Goal: Task Accomplishment & Management: Use online tool/utility

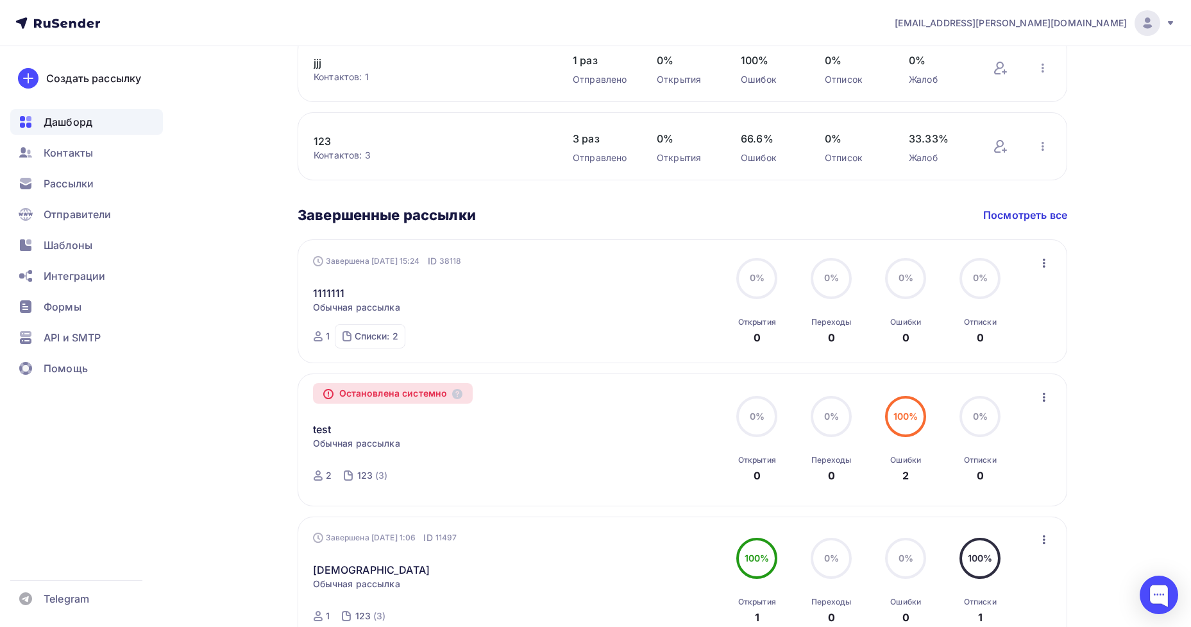
scroll to position [778, 0]
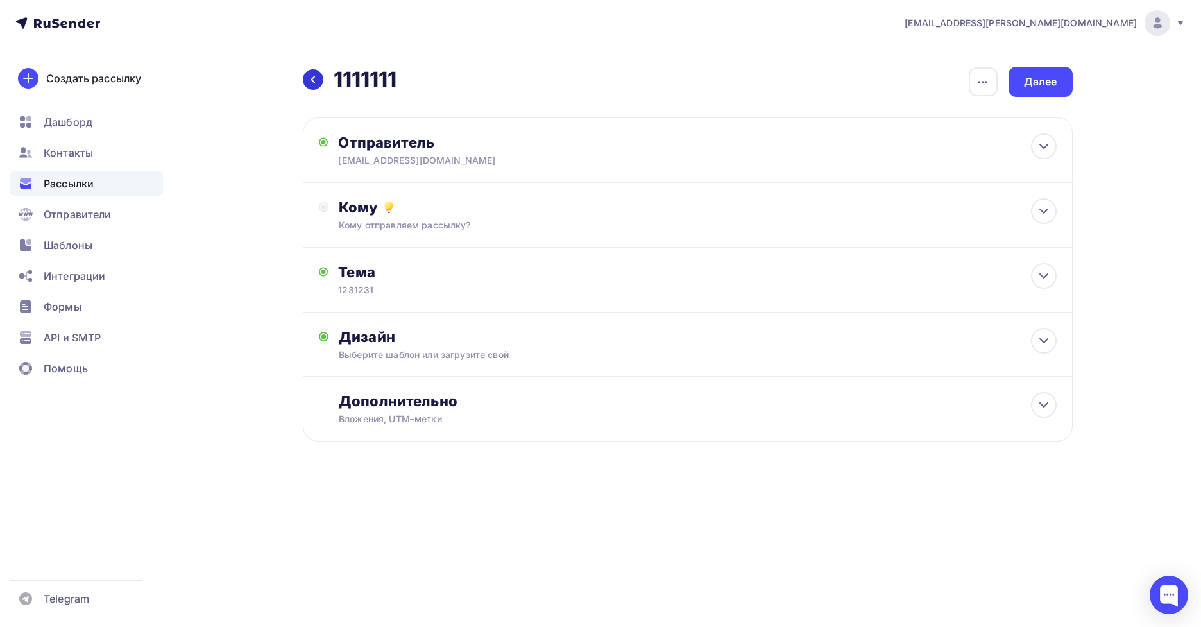
click at [314, 79] on icon at bounding box center [313, 79] width 10 height 10
click at [96, 185] on div "Рассылки" at bounding box center [86, 184] width 153 height 26
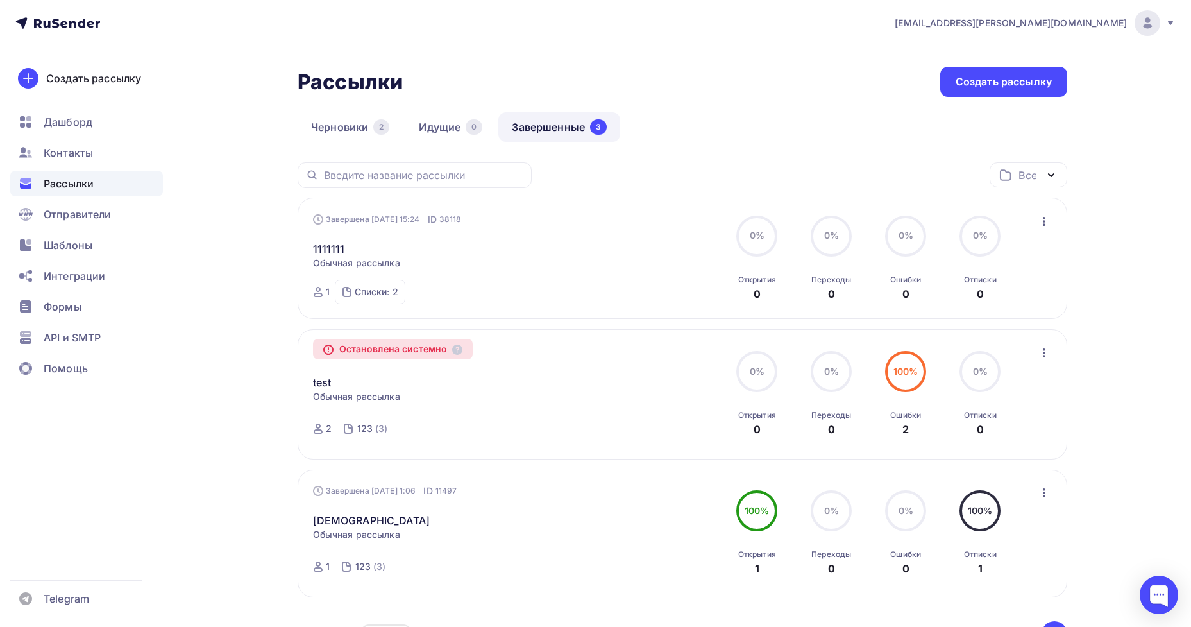
scroll to position [77, 0]
